Goal: Task Accomplishment & Management: Complete application form

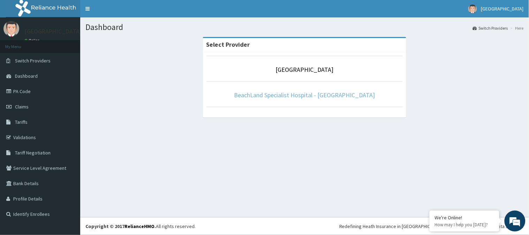
click at [283, 96] on link "BeachLand Specialist Hospital - [GEOGRAPHIC_DATA]" at bounding box center [304, 95] width 141 height 8
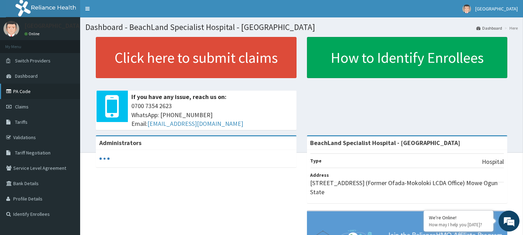
click at [31, 95] on link "PA Code" at bounding box center [40, 91] width 80 height 15
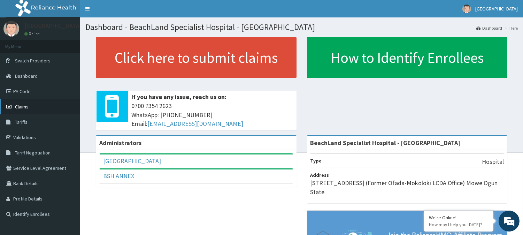
click at [25, 108] on span "Claims" at bounding box center [22, 107] width 14 height 6
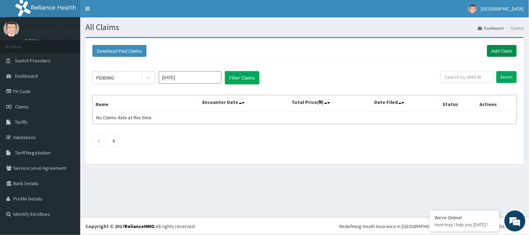
click at [494, 50] on link "Add Claim" at bounding box center [502, 51] width 30 height 12
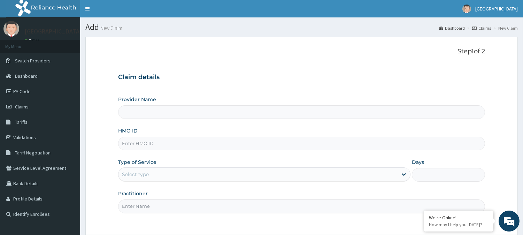
type input "BeachLand Specialist Hospital - [GEOGRAPHIC_DATA]"
drag, startPoint x: 136, startPoint y: 146, endPoint x: 136, endPoint y: 141, distance: 5.2
click at [136, 146] on input "HMO ID" at bounding box center [301, 144] width 367 height 14
click at [152, 177] on div "Select type" at bounding box center [258, 174] width 279 height 11
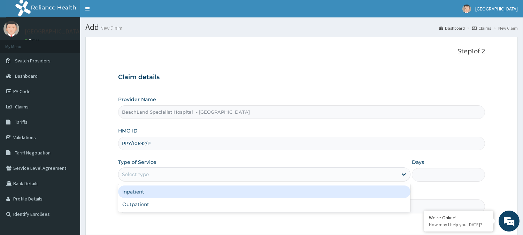
click at [162, 142] on input "PPY/10692/P" at bounding box center [301, 144] width 367 height 14
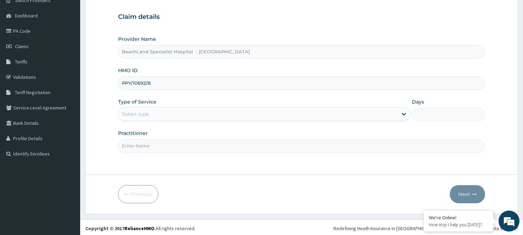
scroll to position [62, 0]
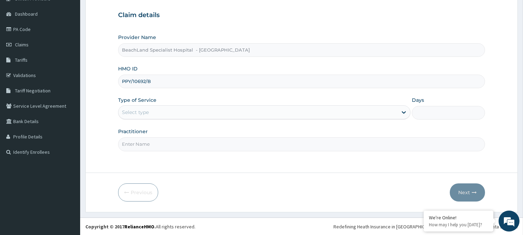
type input "PPY/10692/B"
click at [202, 112] on div "Select type" at bounding box center [258, 112] width 279 height 11
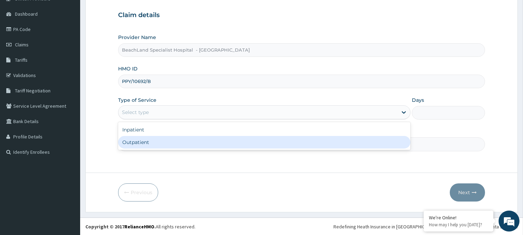
click at [186, 146] on div "Outpatient" at bounding box center [264, 142] width 293 height 13
type input "1"
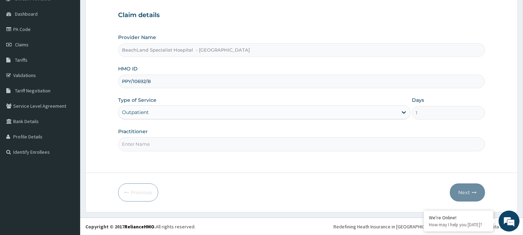
click at [267, 147] on input "Practitioner" at bounding box center [301, 144] width 367 height 14
type input "DR VICTORY"
click at [463, 191] on button "Next" at bounding box center [467, 192] width 35 height 18
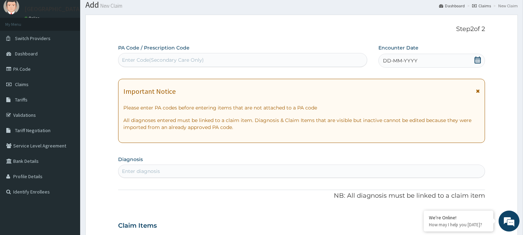
scroll to position [0, 0]
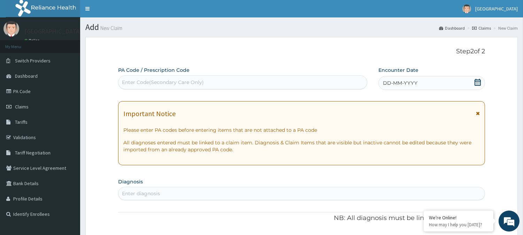
click at [182, 82] on div "Enter Code(Secondary Care Only)" at bounding box center [163, 82] width 82 height 7
click at [187, 81] on div "Enter Code(Secondary Care Only)" at bounding box center [163, 82] width 82 height 7
paste input "PA/6E43E2"
type input "PA/6E43E2"
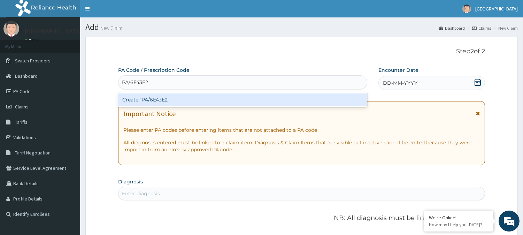
click at [187, 99] on div "Create "PA/6E43E2"" at bounding box center [242, 99] width 249 height 13
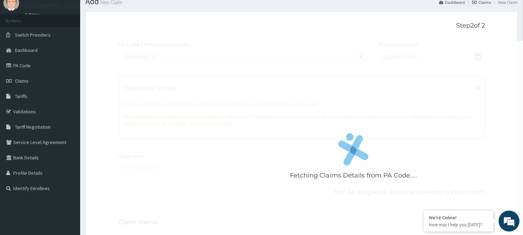
scroll to position [39, 0]
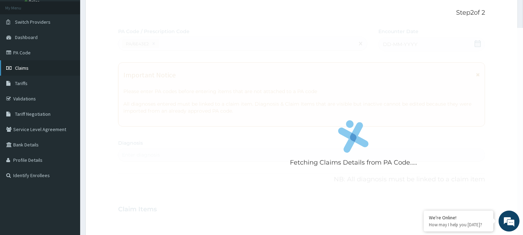
click at [24, 69] on span "Claims" at bounding box center [22, 68] width 14 height 6
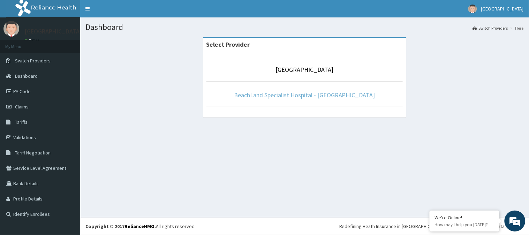
click at [321, 98] on link "BeachLand Specialist Hospital - [GEOGRAPHIC_DATA]" at bounding box center [304, 95] width 141 height 8
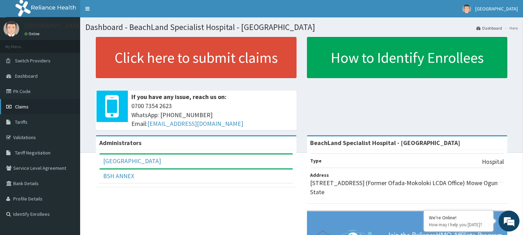
click at [26, 109] on link "Claims" at bounding box center [40, 106] width 80 height 15
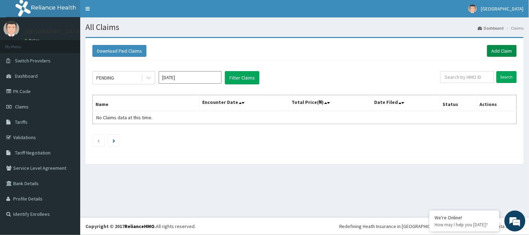
click at [499, 52] on link "Add Claim" at bounding box center [502, 51] width 30 height 12
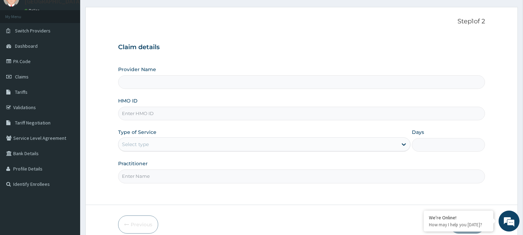
scroll to position [62, 0]
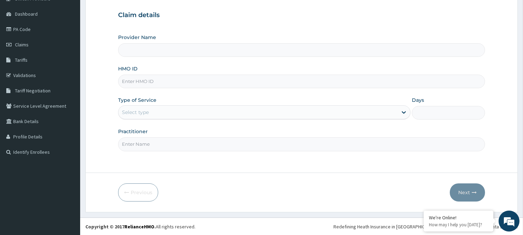
type input "BeachLand Specialist Hospital - [GEOGRAPHIC_DATA]"
click at [152, 81] on input "HMO ID" at bounding box center [301, 82] width 367 height 14
type input "PPY/10692/B"
drag, startPoint x: 255, startPoint y: 113, endPoint x: 255, endPoint y: 121, distance: 8.4
click at [255, 113] on div "Select type" at bounding box center [258, 112] width 279 height 11
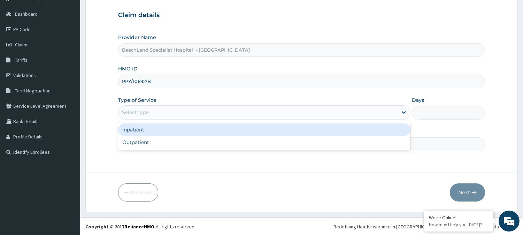
scroll to position [0, 0]
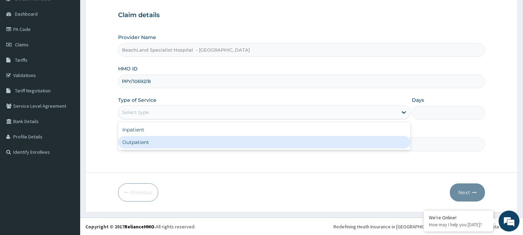
click at [247, 140] on div "Outpatient" at bounding box center [264, 142] width 293 height 13
type input "1"
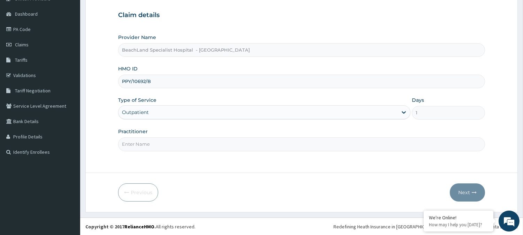
click at [201, 147] on input "Practitioner" at bounding box center [301, 144] width 367 height 14
type input "DR AJALA"
click at [462, 190] on button "Next" at bounding box center [467, 192] width 35 height 18
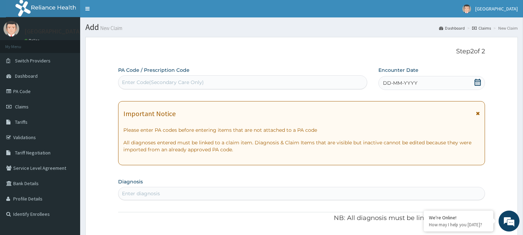
click at [161, 82] on div "Enter Code(Secondary Care Only)" at bounding box center [163, 82] width 82 height 7
click at [199, 79] on div "Enter Code(Secondary Care Only)" at bounding box center [163, 82] width 82 height 7
paste input "PA/6E43E2"
type input "PA/6E43E2"
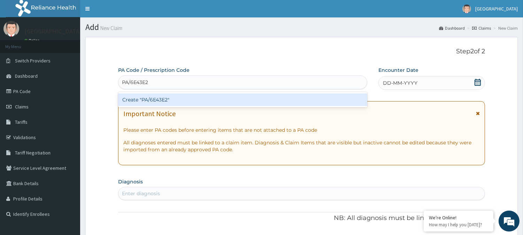
click at [215, 98] on div "Create "PA/6E43E2"" at bounding box center [242, 99] width 249 height 13
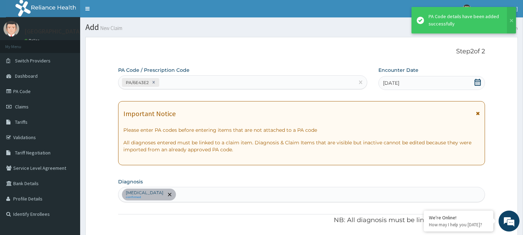
scroll to position [172, 0]
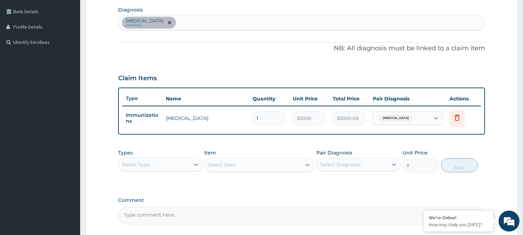
click at [213, 21] on div "Underimmunization status confirmed" at bounding box center [302, 22] width 366 height 15
click at [198, 20] on div "Underimmunization status confirmed" at bounding box center [302, 22] width 366 height 15
click at [208, 23] on div "Underimmunization status confirmed" at bounding box center [302, 22] width 366 height 15
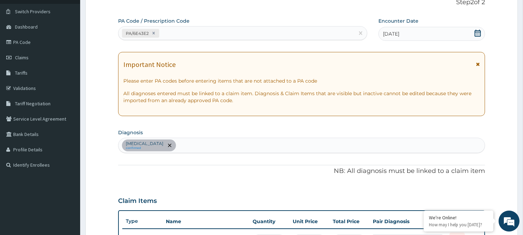
scroll to position [0, 0]
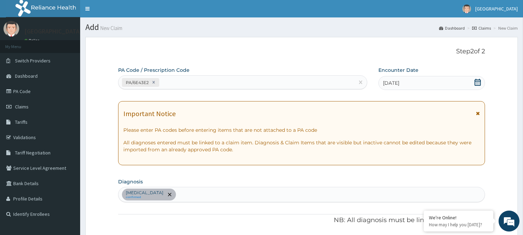
click at [172, 82] on div "PA/6E43E2" at bounding box center [237, 83] width 236 height 12
paste input "PA/D017C1"
type input "PA/D017C1"
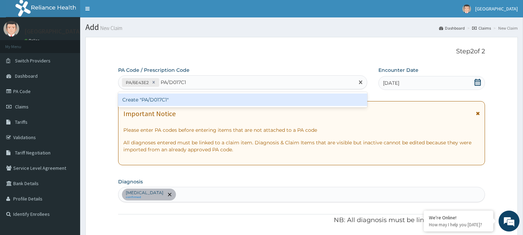
click at [172, 104] on div "Create "PA/D017C1"" at bounding box center [242, 99] width 249 height 13
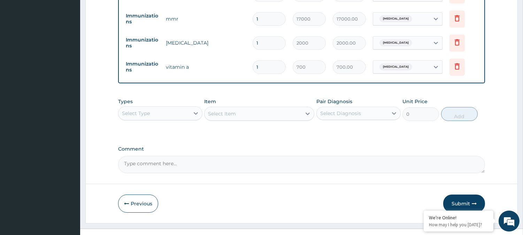
scroll to position [307, 0]
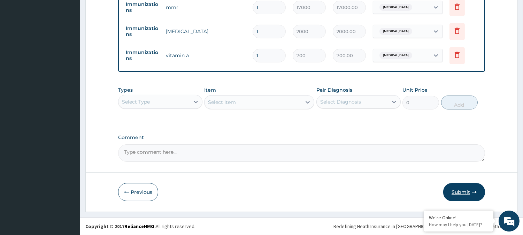
click at [472, 190] on icon "button" at bounding box center [474, 192] width 5 height 5
